Goal: Information Seeking & Learning: Learn about a topic

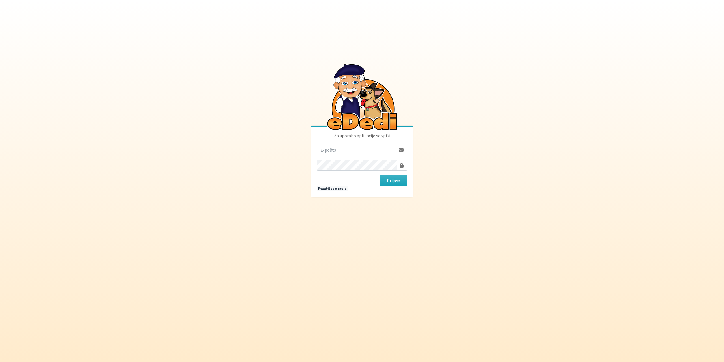
click at [341, 149] on input "email" at bounding box center [356, 150] width 79 height 11
type input "[EMAIL_ADDRESS][DOMAIN_NAME]"
click at [380, 175] on button "Prijava" at bounding box center [393, 180] width 27 height 11
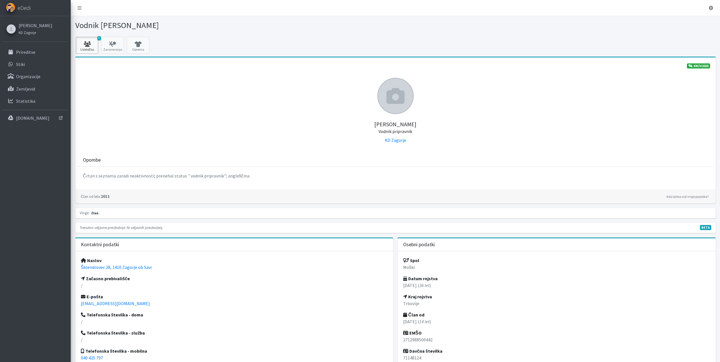
click at [84, 44] on icon at bounding box center [86, 44] width 19 height 6
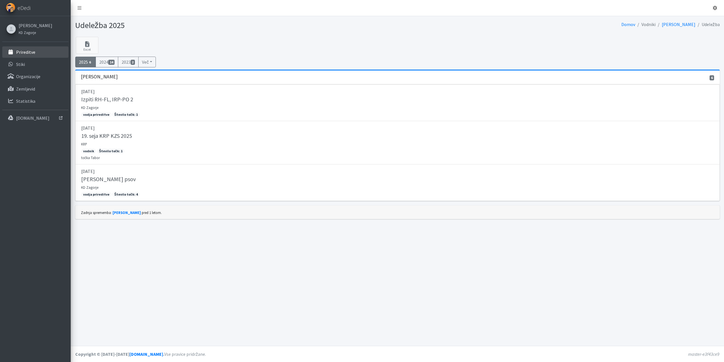
click at [22, 51] on p "Prireditve" at bounding box center [25, 52] width 19 height 6
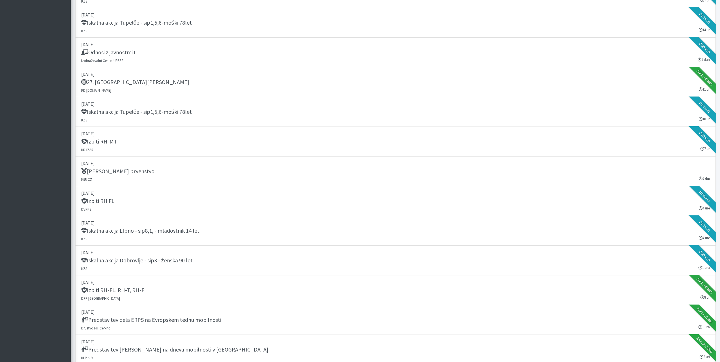
scroll to position [424, 0]
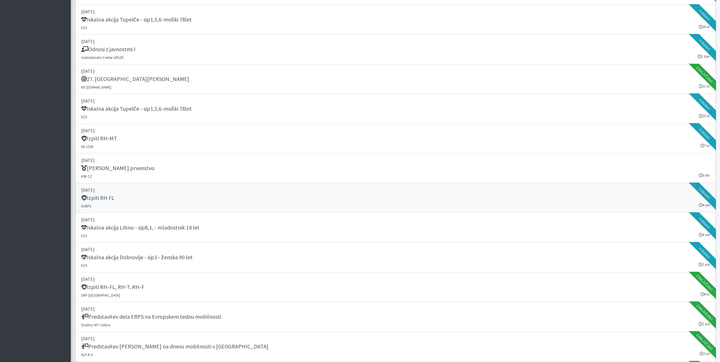
click at [107, 199] on h5 "Izpiti RH FL" at bounding box center [97, 197] width 33 height 7
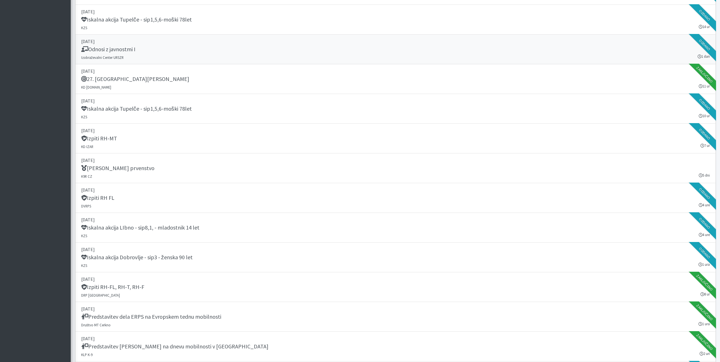
click at [126, 53] on h5 "Odnosi z javnostmi I" at bounding box center [108, 49] width 54 height 7
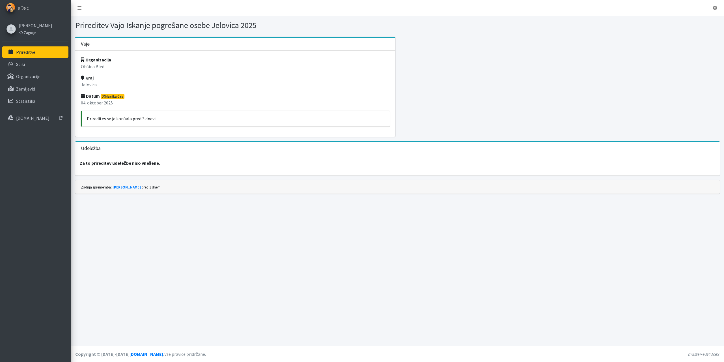
click at [117, 97] on span "Manjka čas" at bounding box center [113, 96] width 24 height 5
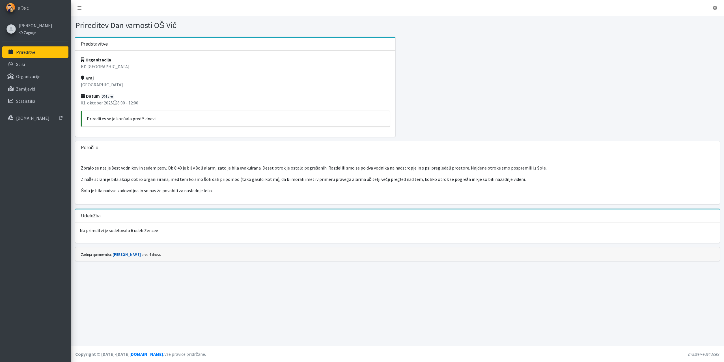
click at [130, 256] on link "[PERSON_NAME]" at bounding box center [127, 254] width 28 height 5
